Goal: Task Accomplishment & Management: Manage account settings

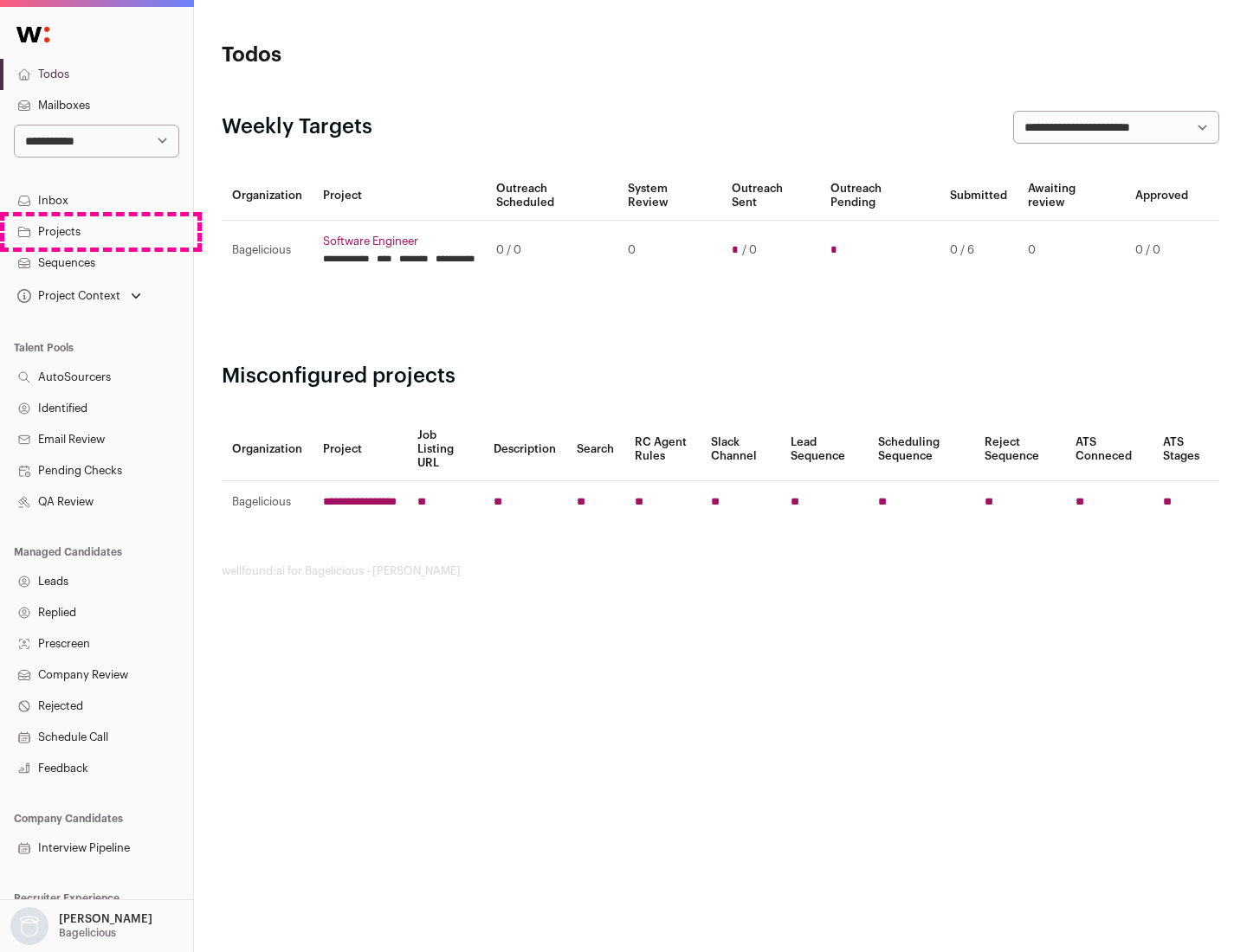
click at [96, 231] on link "Projects" at bounding box center [96, 232] width 193 height 31
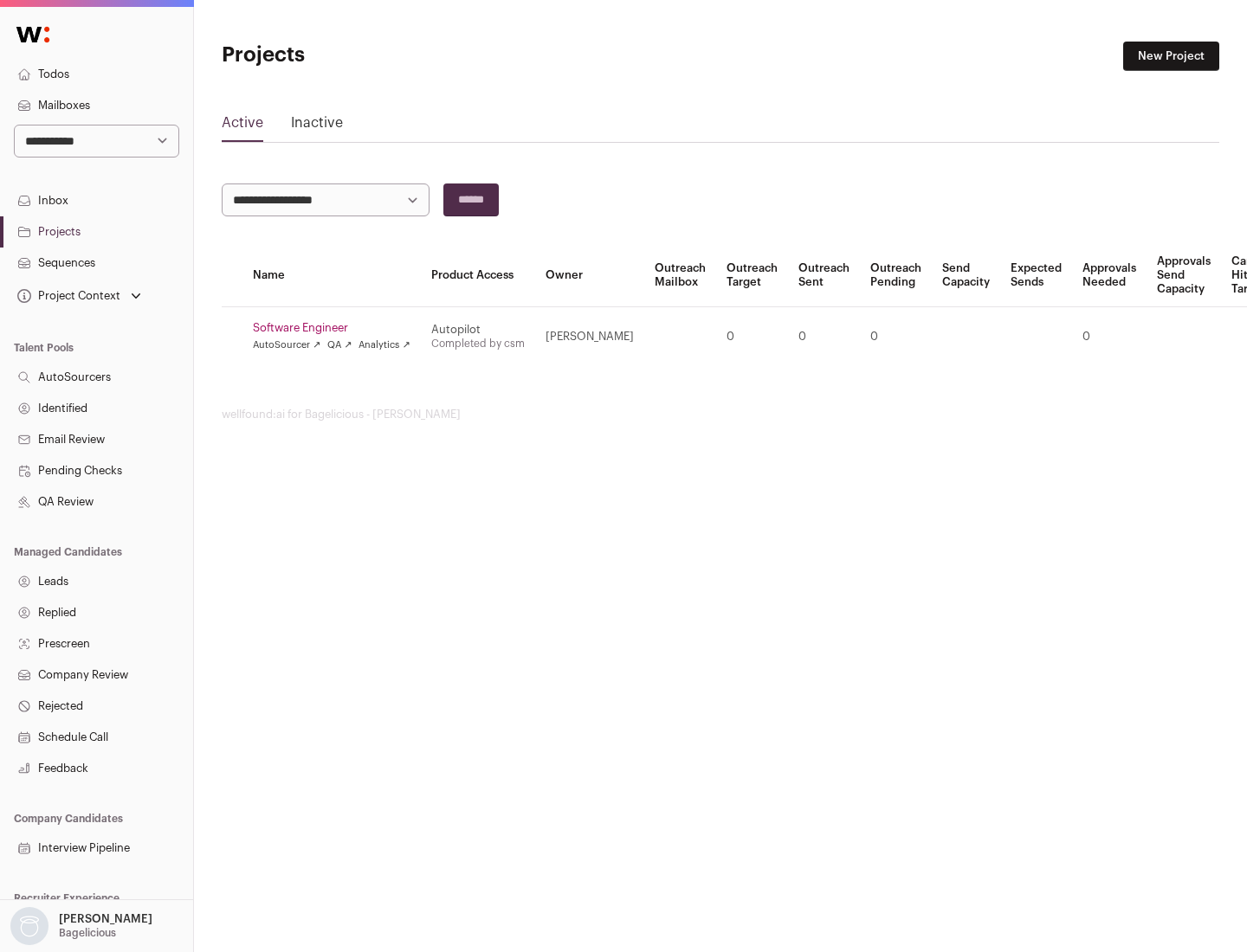
click at [337, 328] on link "Software Engineer" at bounding box center [331, 328] width 158 height 14
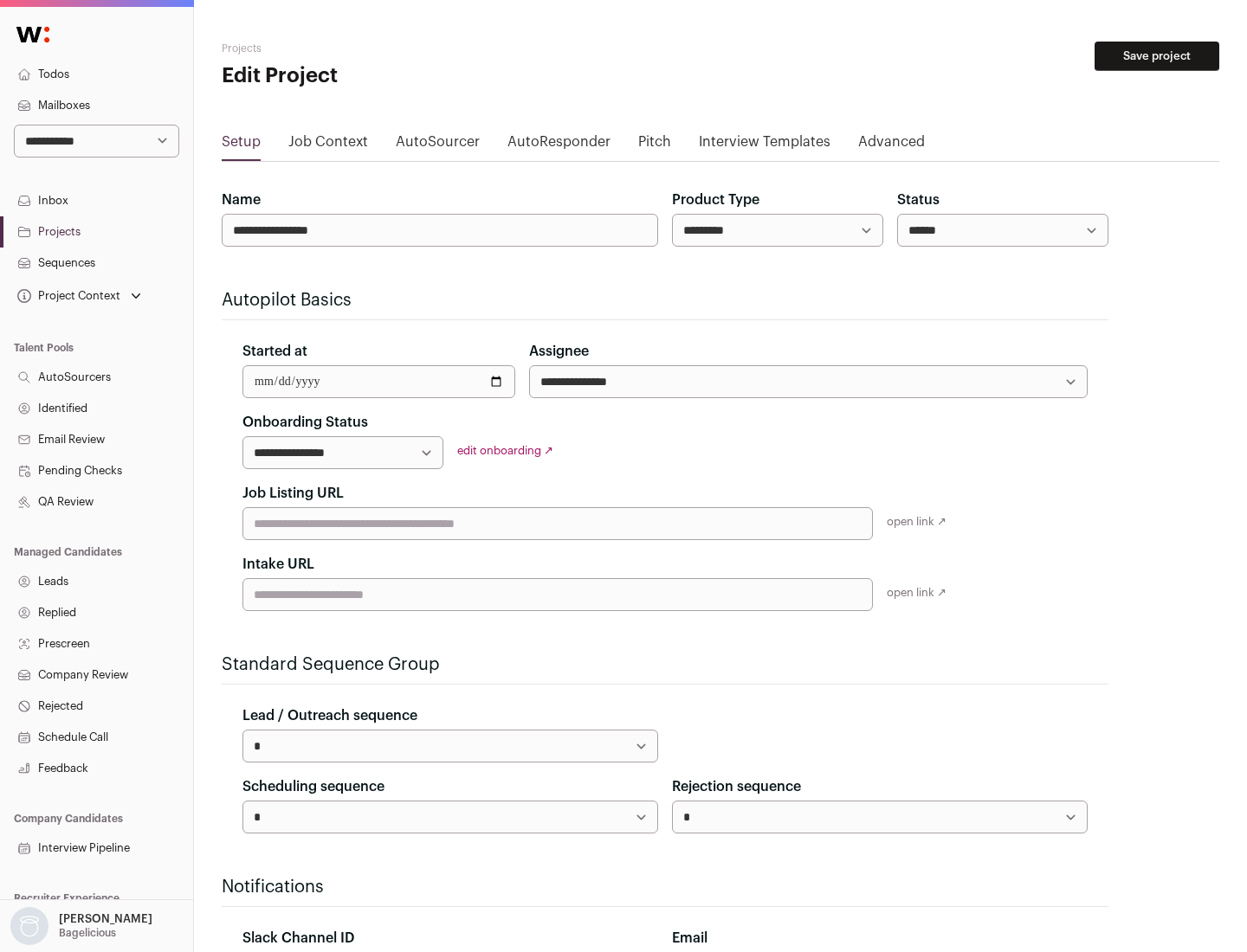
click at [1157, 56] on button "Save project" at bounding box center [1156, 56] width 124 height 29
